Goal: Task Accomplishment & Management: Manage account settings

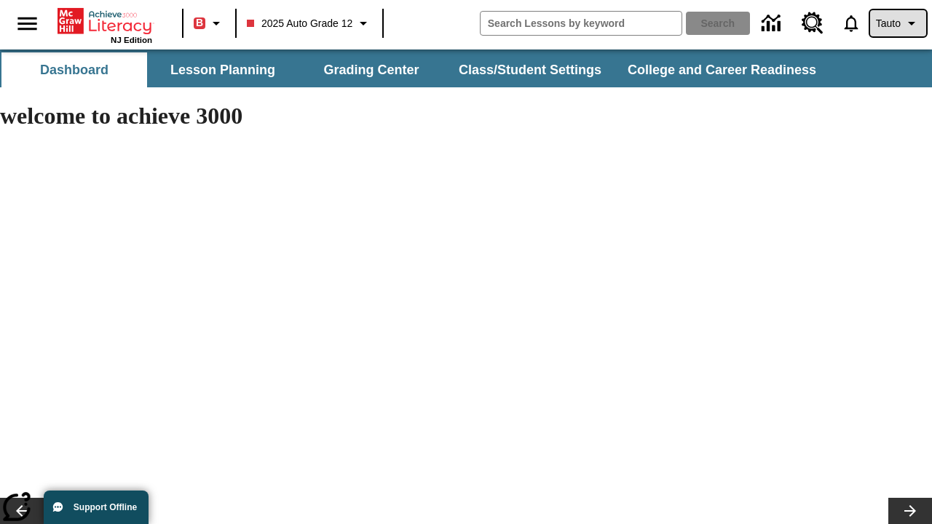
click at [896, 23] on span "Tauto" at bounding box center [888, 23] width 25 height 15
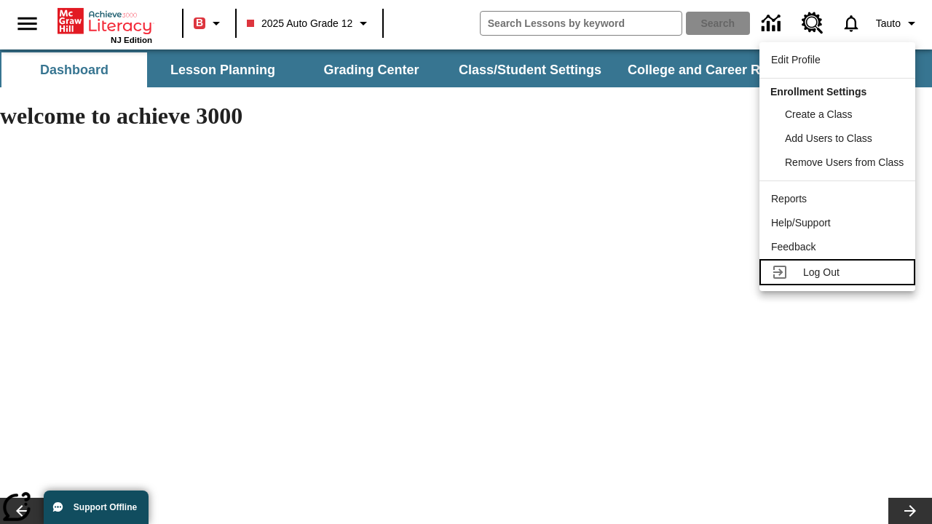
click at [839, 272] on span "Log Out" at bounding box center [821, 272] width 36 height 12
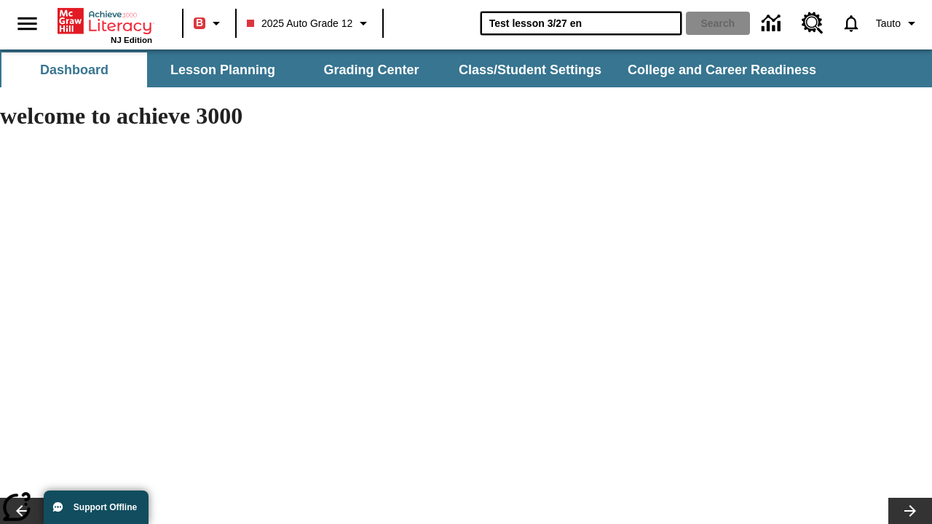
type input "Test lesson 3/27 en"
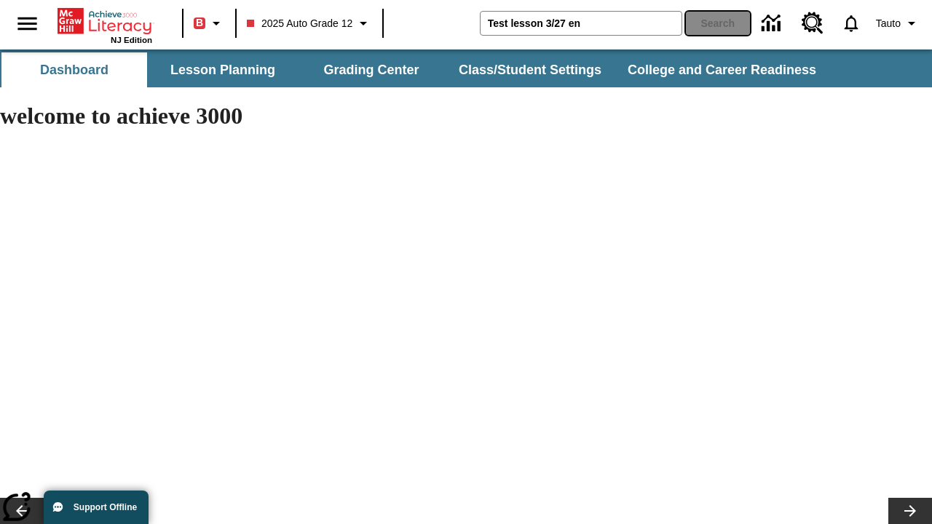
click at [715, 23] on button "Search" at bounding box center [718, 23] width 64 height 23
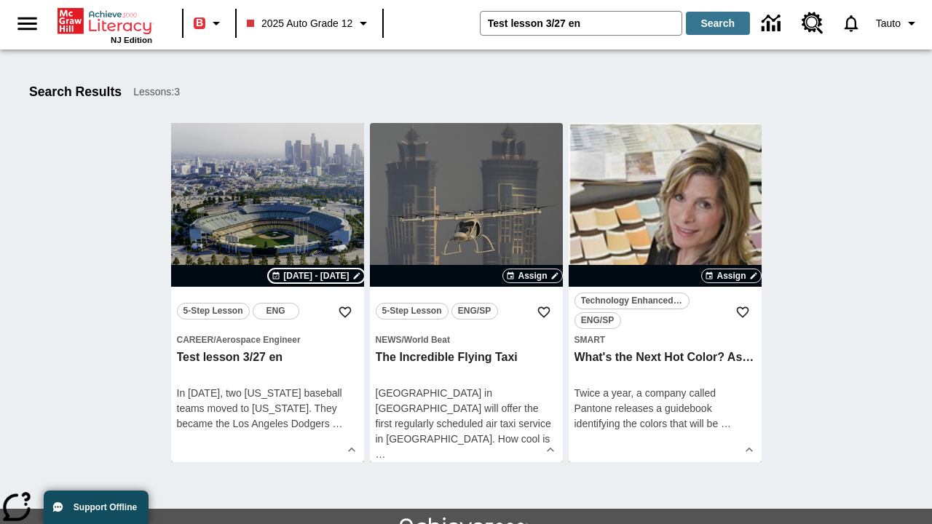
click at [317, 276] on span "[DATE] - [DATE]" at bounding box center [316, 275] width 66 height 13
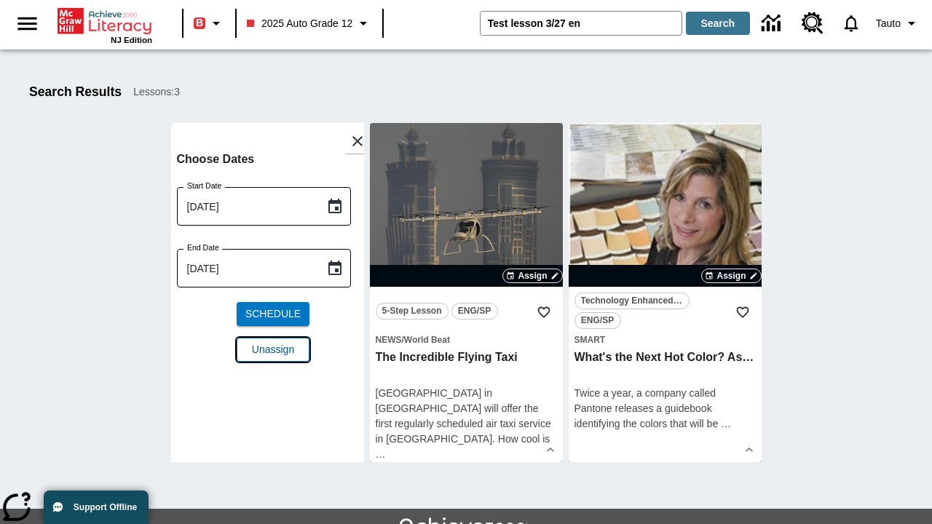
click at [267, 349] on span "Unassign" at bounding box center [273, 349] width 42 height 15
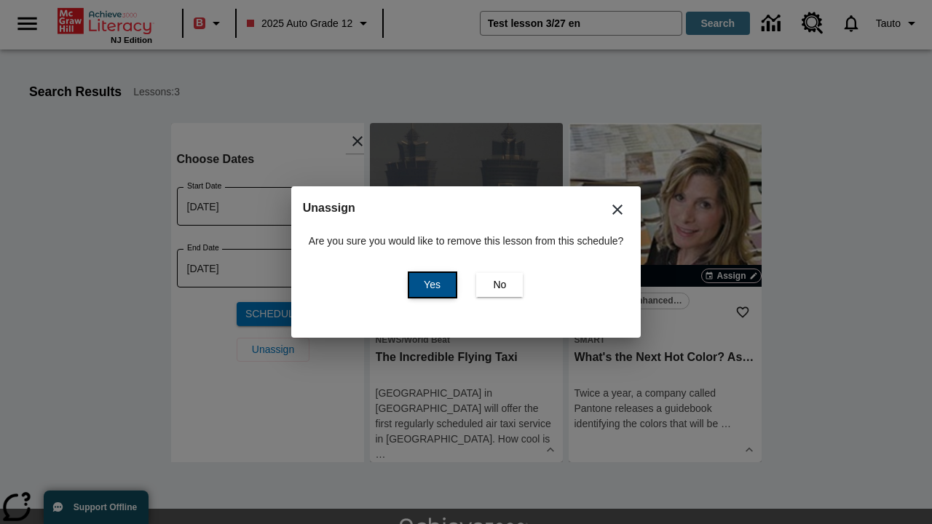
click at [429, 285] on span "Yes" at bounding box center [432, 284] width 17 height 15
